Goal: Information Seeking & Learning: Learn about a topic

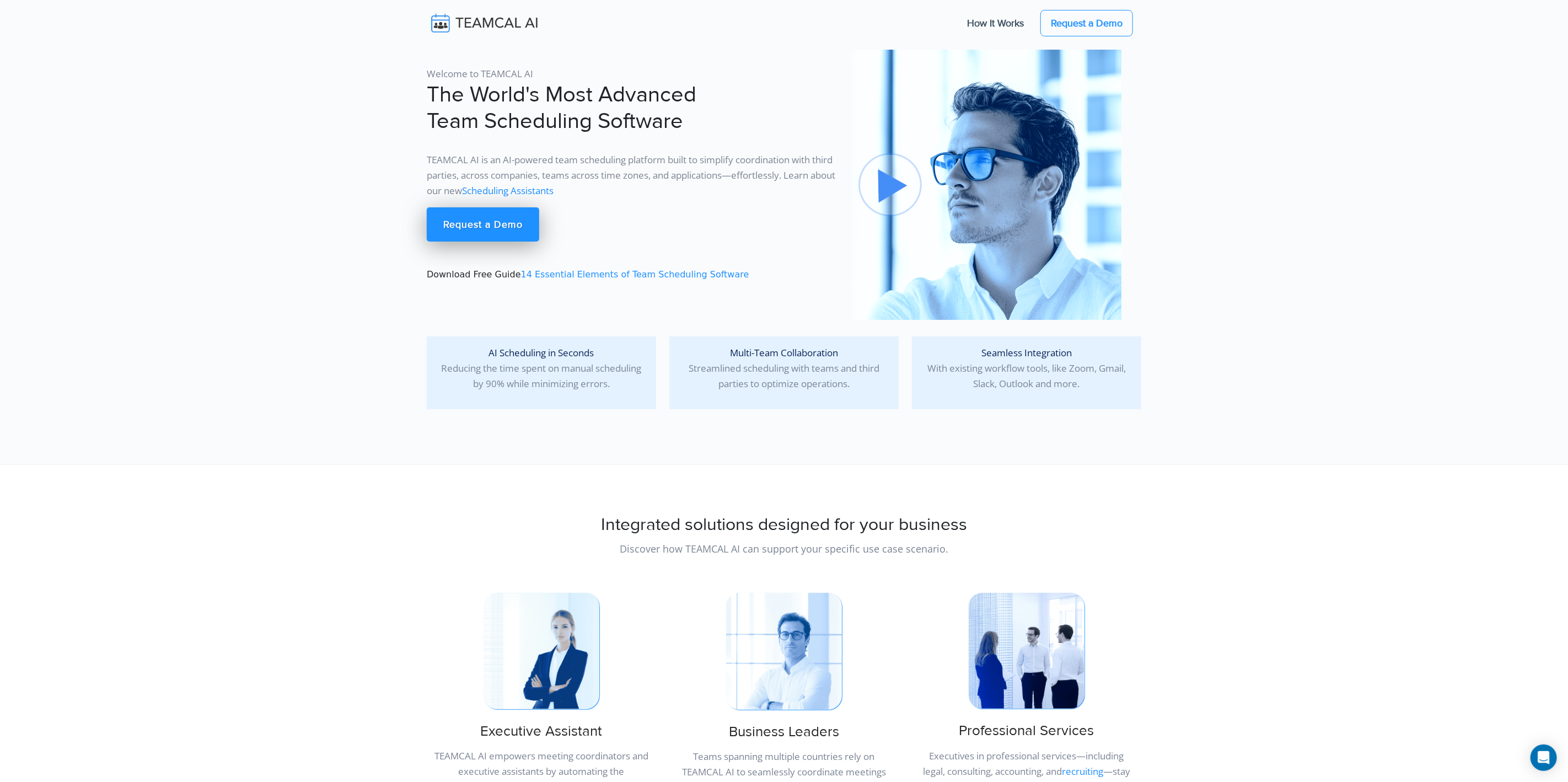
scroll to position [529, 0]
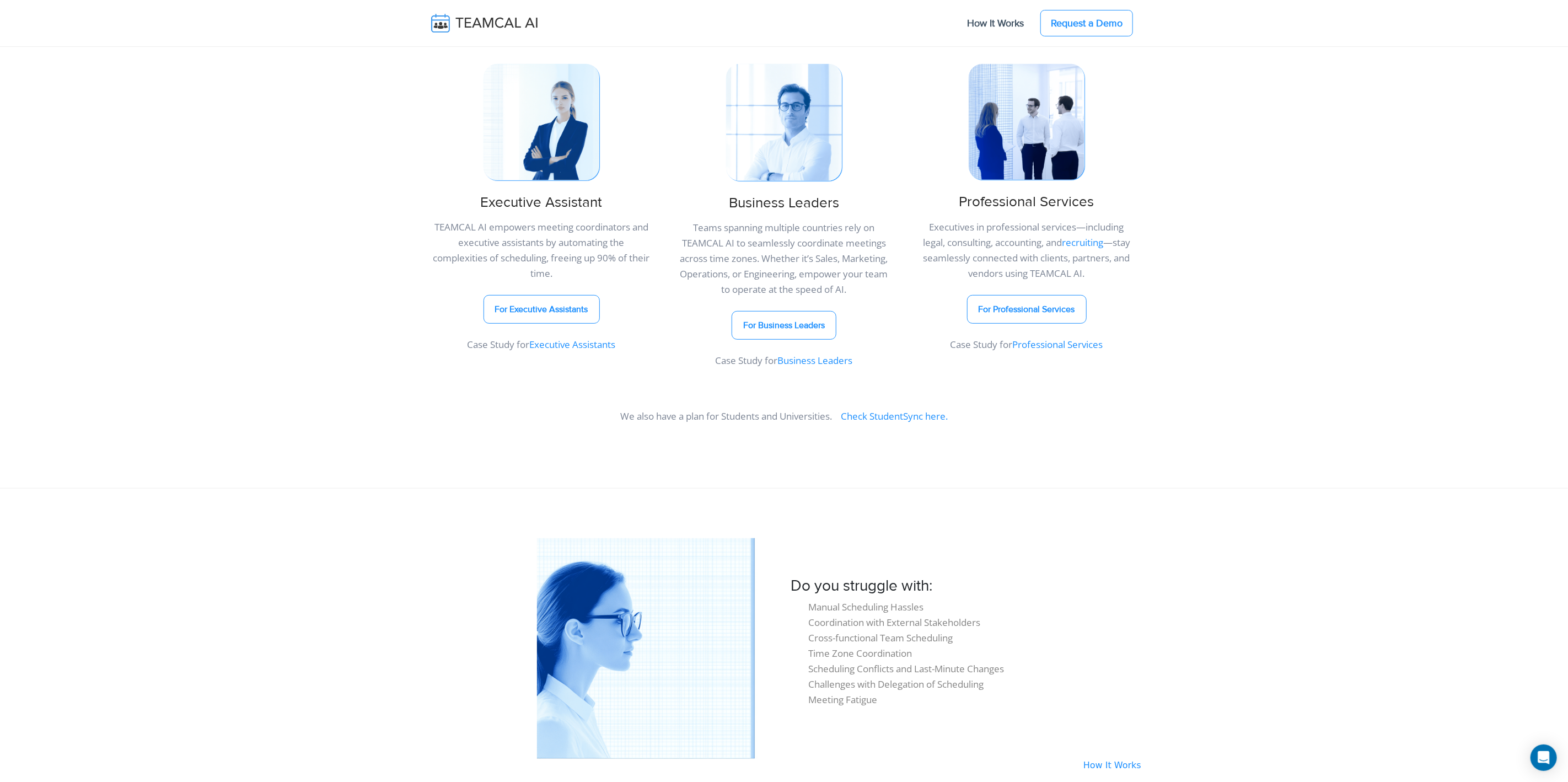
click at [1051, 344] on link "Professional Services" at bounding box center [1058, 344] width 90 height 13
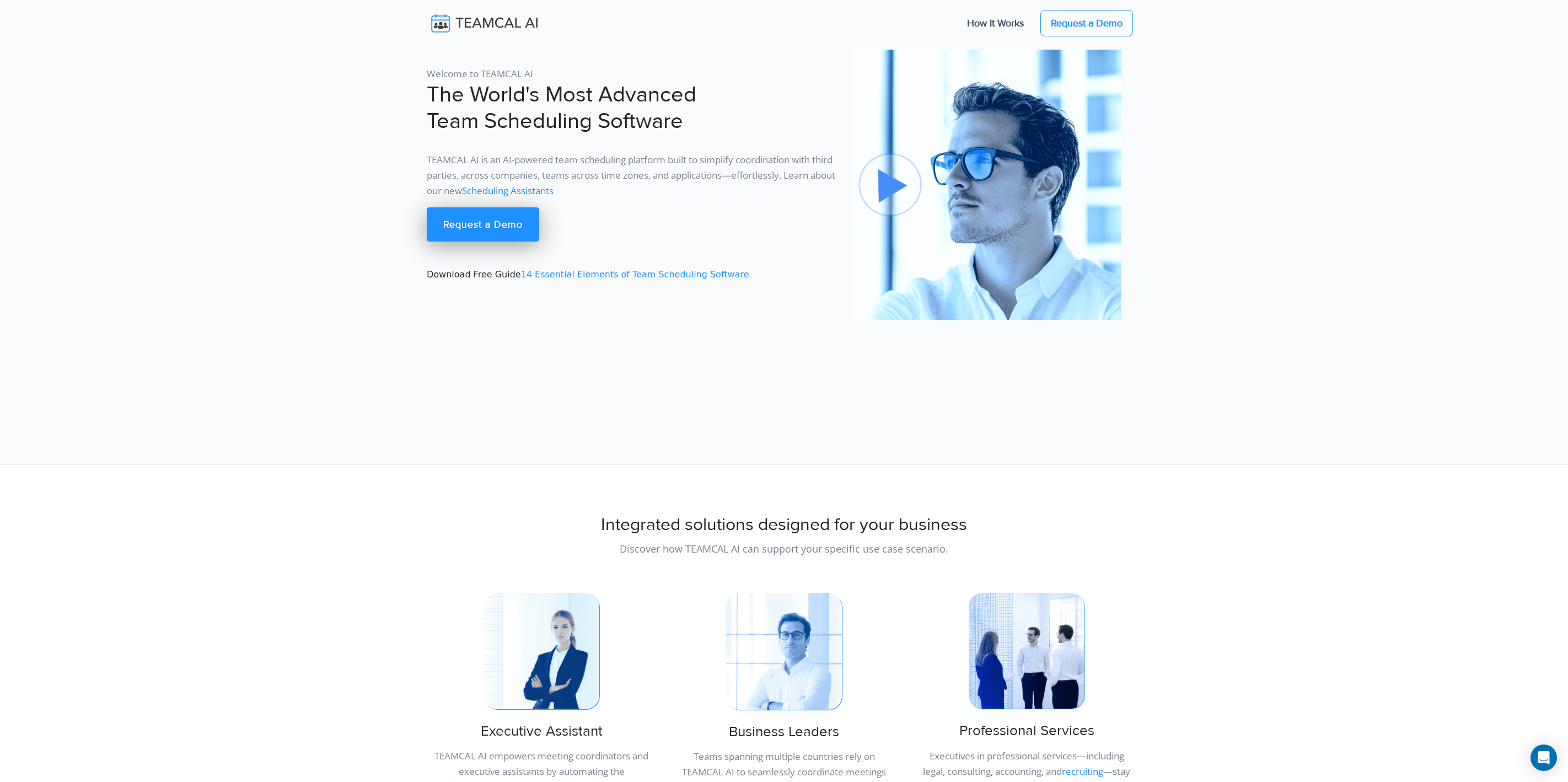
scroll to position [529, 0]
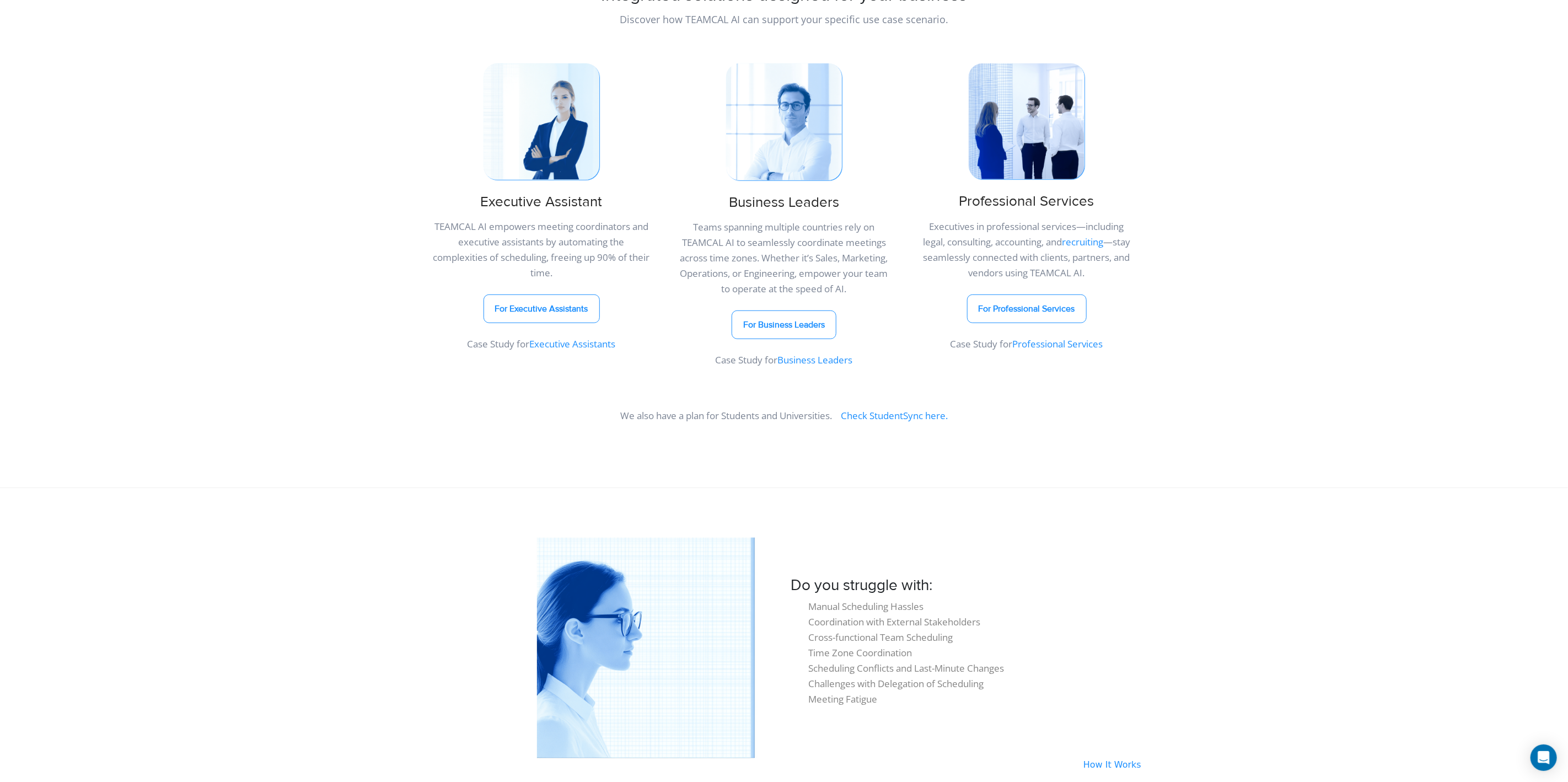
click at [835, 358] on link "Business Leaders" at bounding box center [815, 360] width 75 height 13
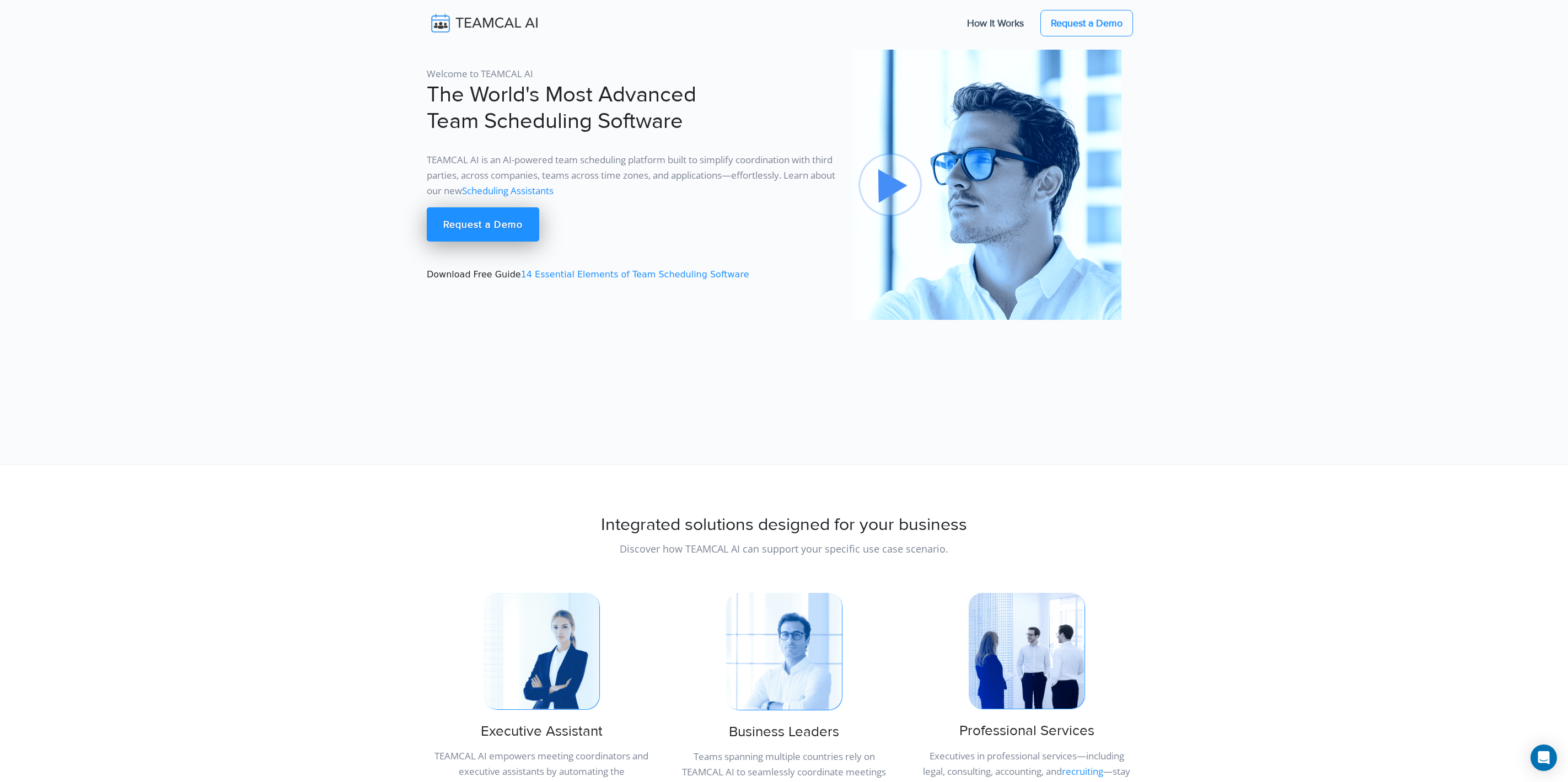
scroll to position [529, 0]
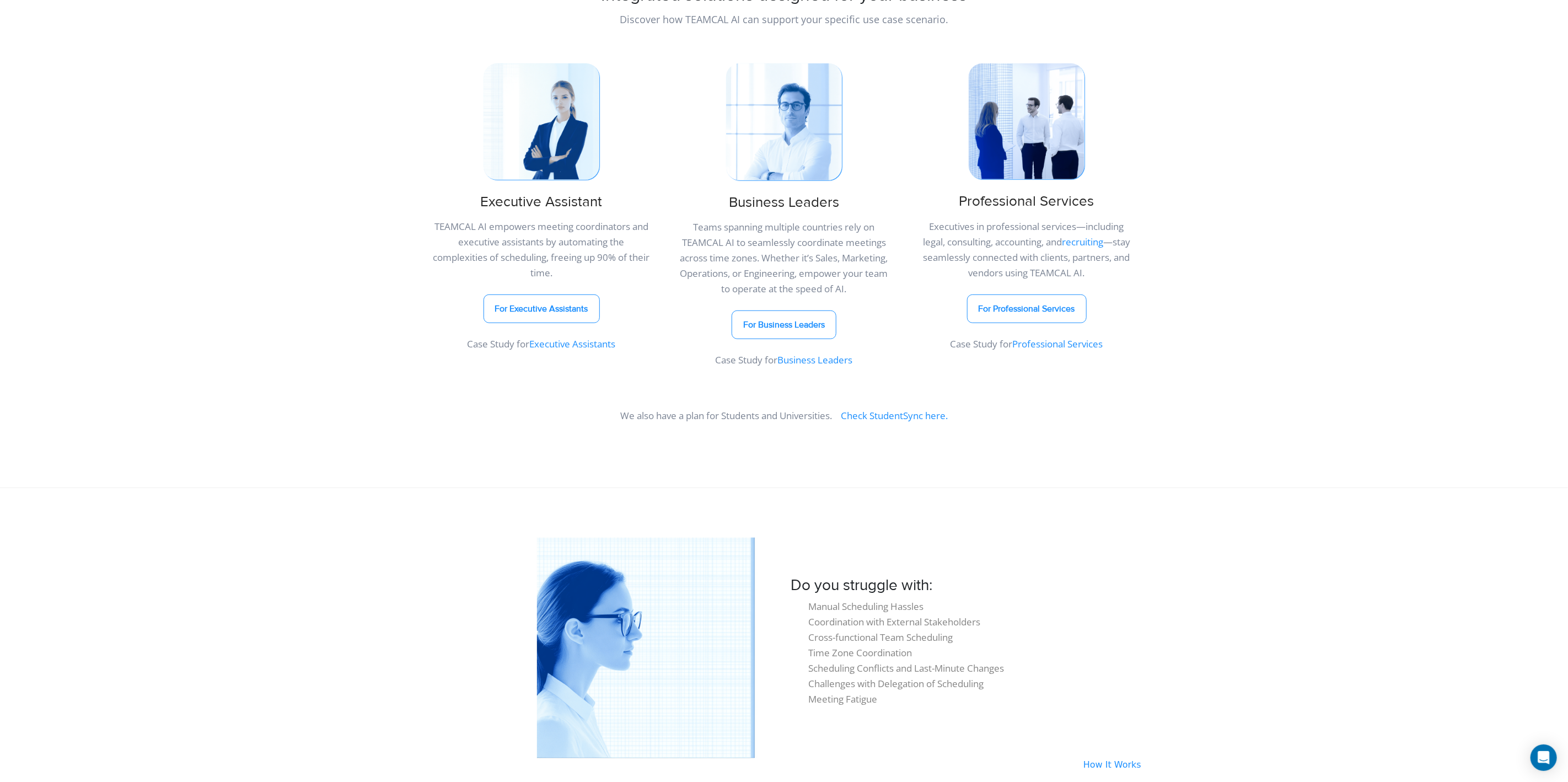
click at [576, 341] on link "Executive Assistants" at bounding box center [573, 344] width 86 height 13
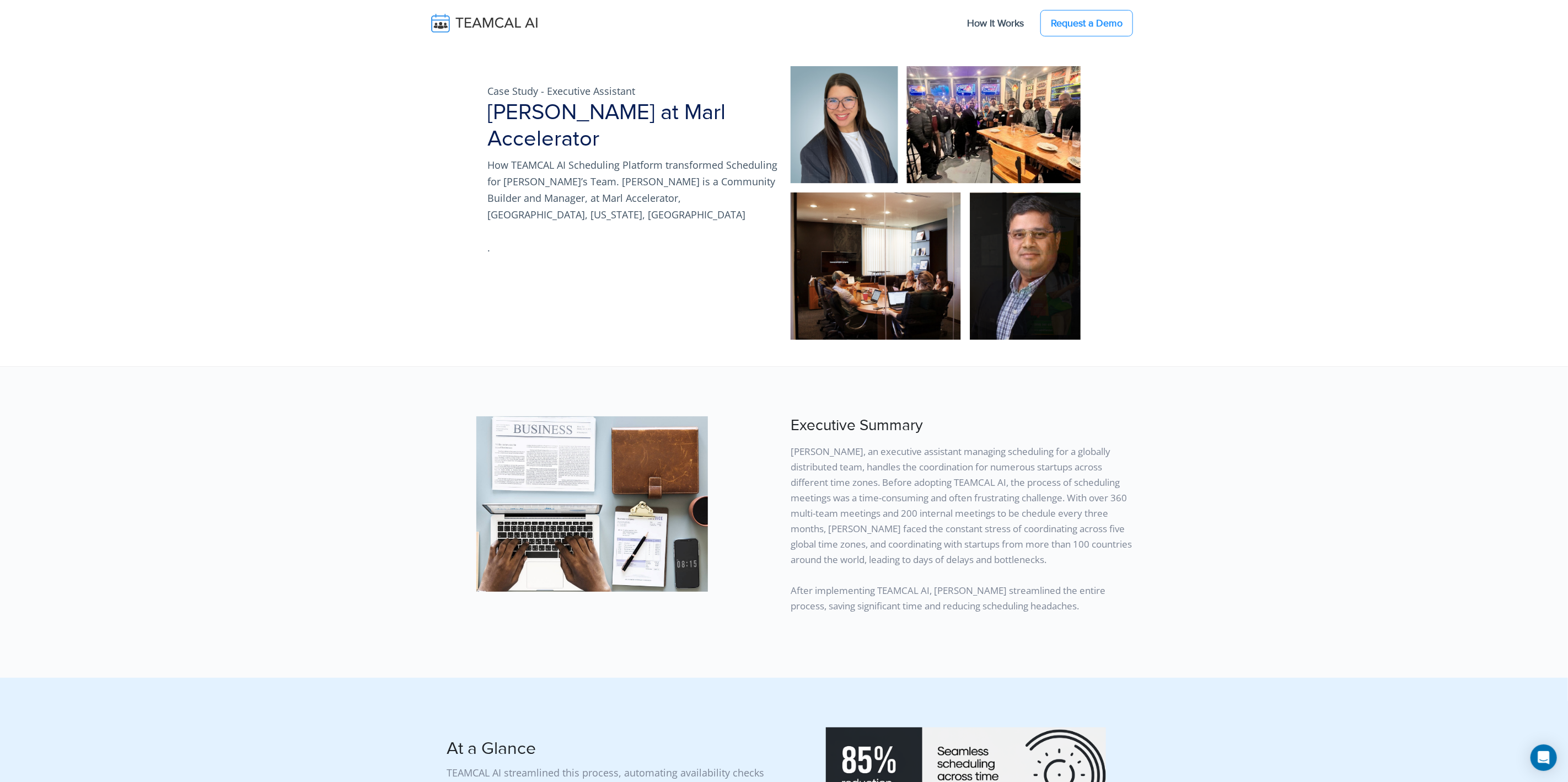
click at [445, 21] on img at bounding box center [492, 23] width 131 height 23
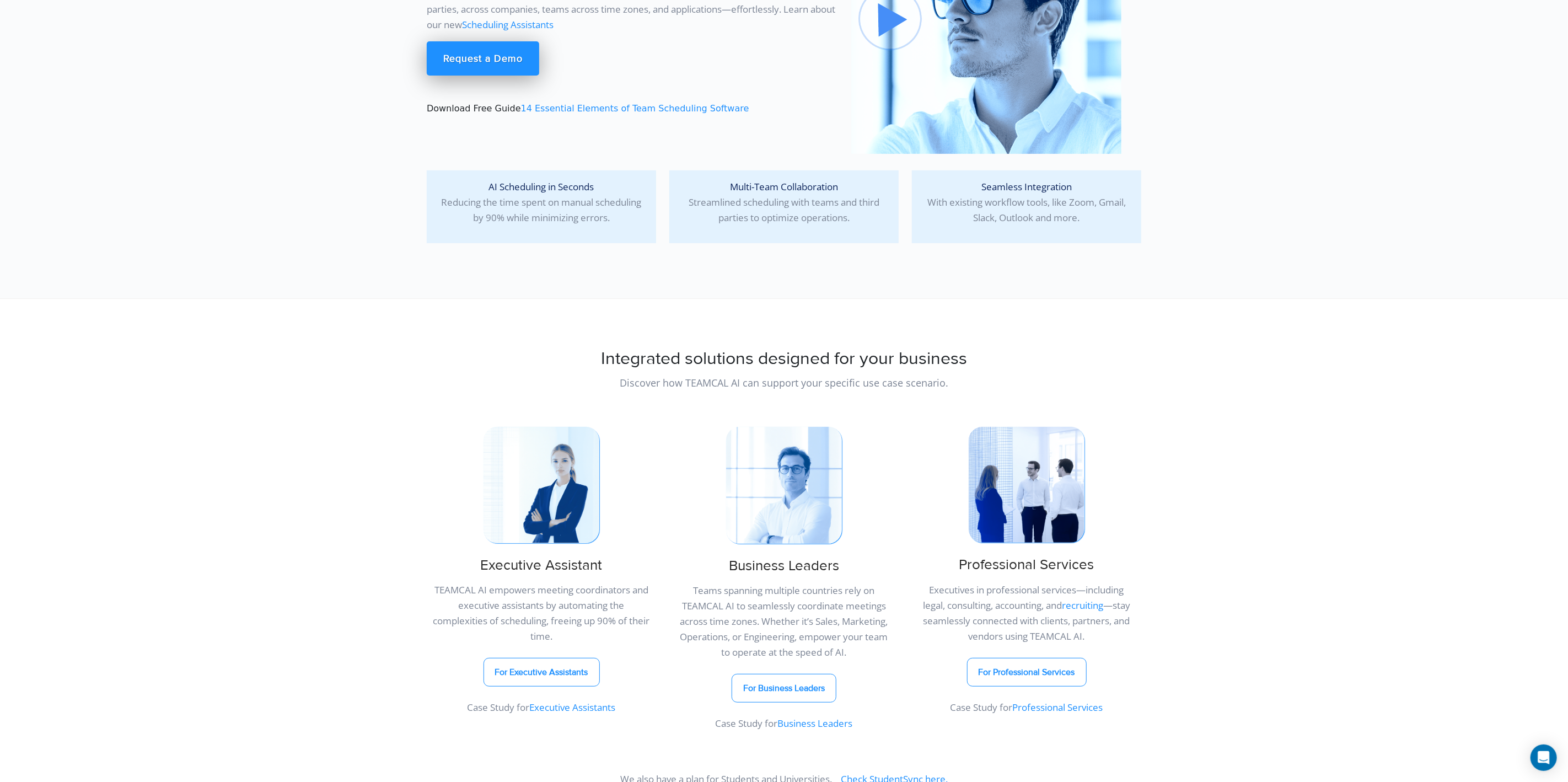
scroll to position [167, 0]
